Goal: Entertainment & Leisure: Consume media (video, audio)

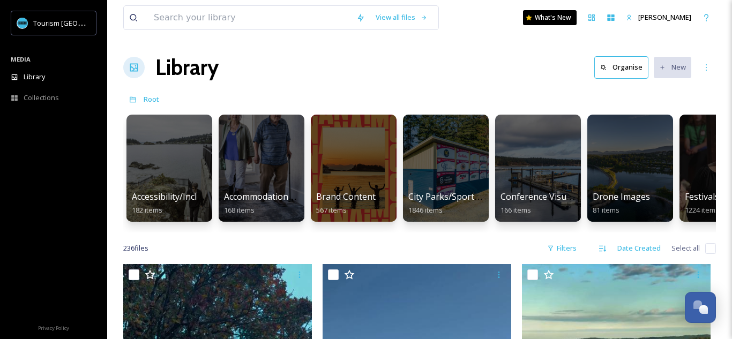
click at [327, 151] on div at bounding box center [354, 168] width 86 height 107
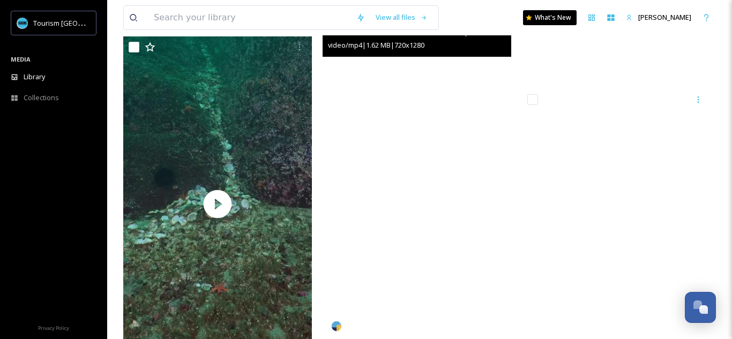
scroll to position [2507, 0]
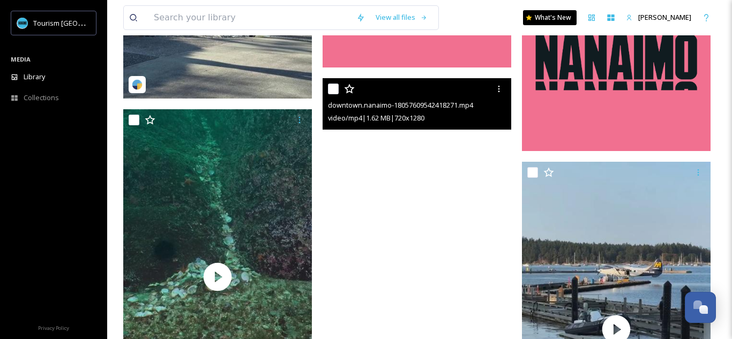
scroll to position [2432, 0]
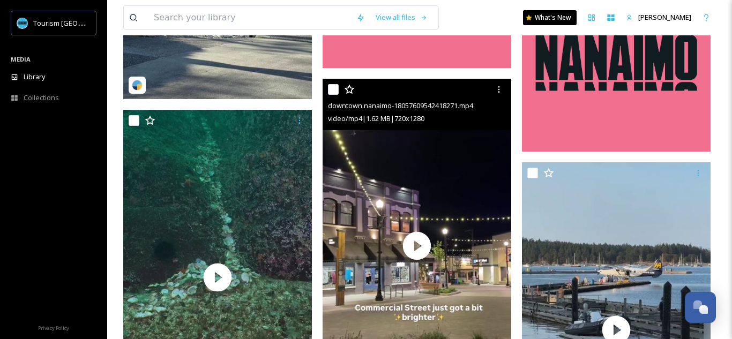
click at [406, 109] on span "downtown.nanaimo-18057609542418271.mp4" at bounding box center [400, 106] width 145 height 10
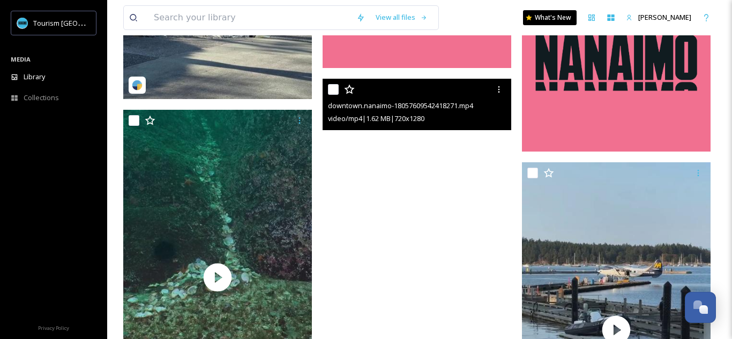
click at [404, 249] on video "downtown.nanaimo-18057609542418271.mp4" at bounding box center [417, 247] width 189 height 336
